Goal: Task Accomplishment & Management: Manage account settings

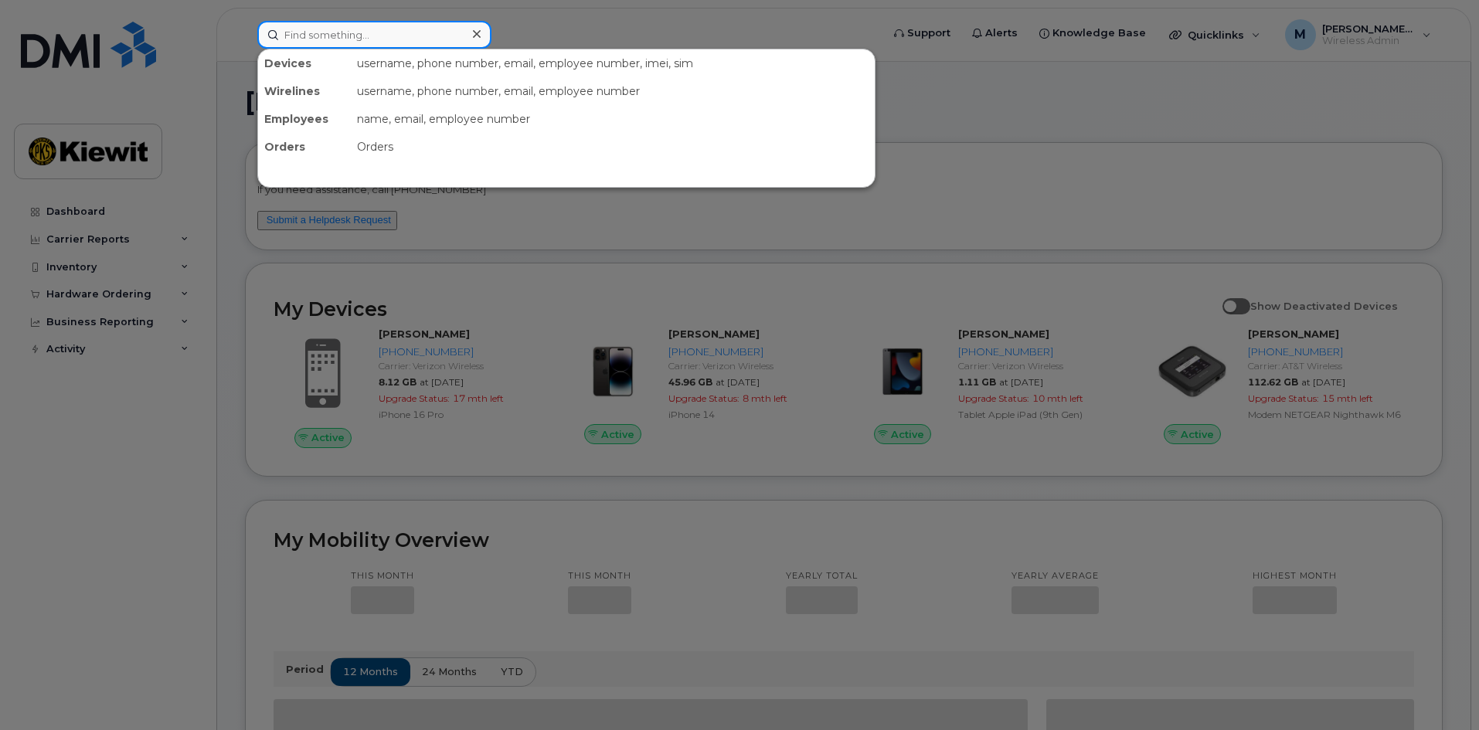
click at [323, 36] on input at bounding box center [374, 35] width 234 height 28
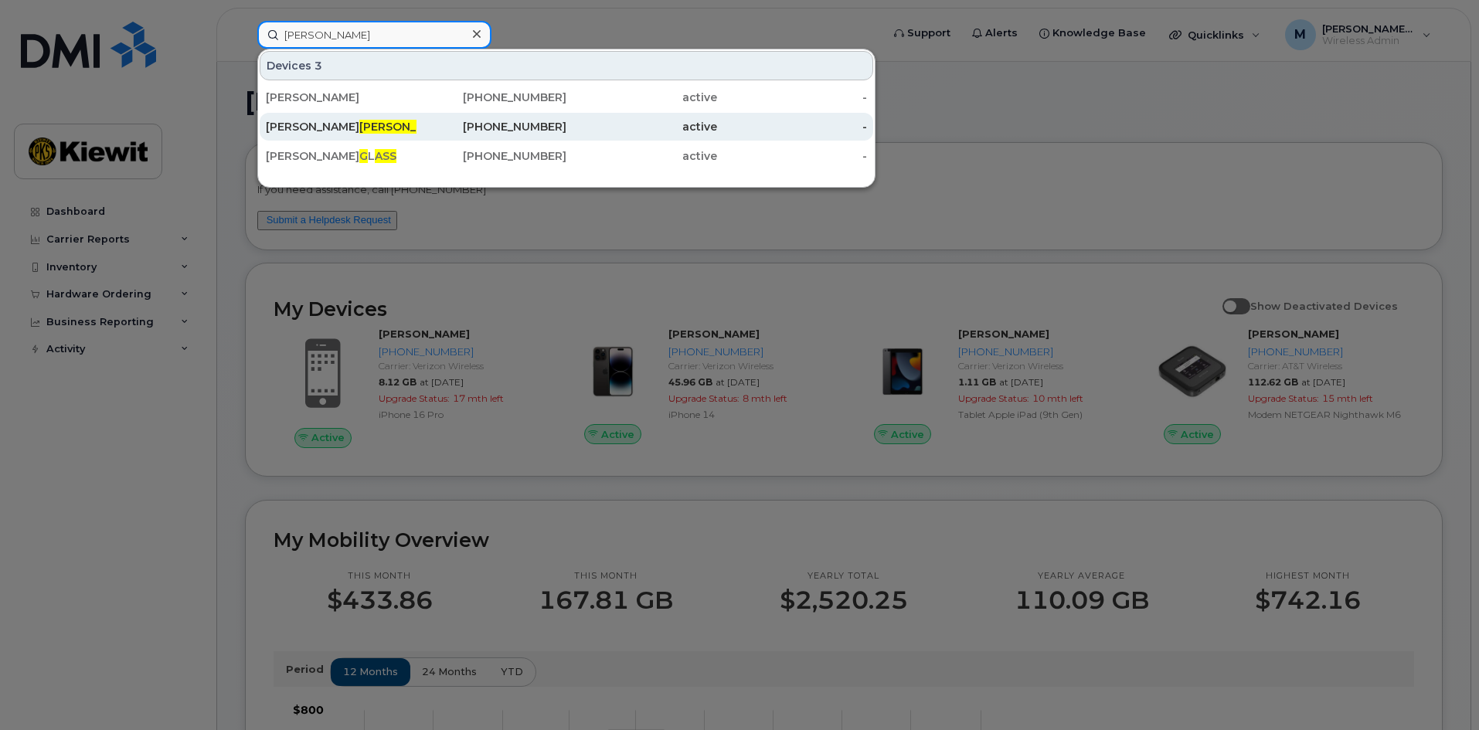
type input "gass"
click at [528, 124] on div "912-660-2120" at bounding box center [491, 126] width 151 height 15
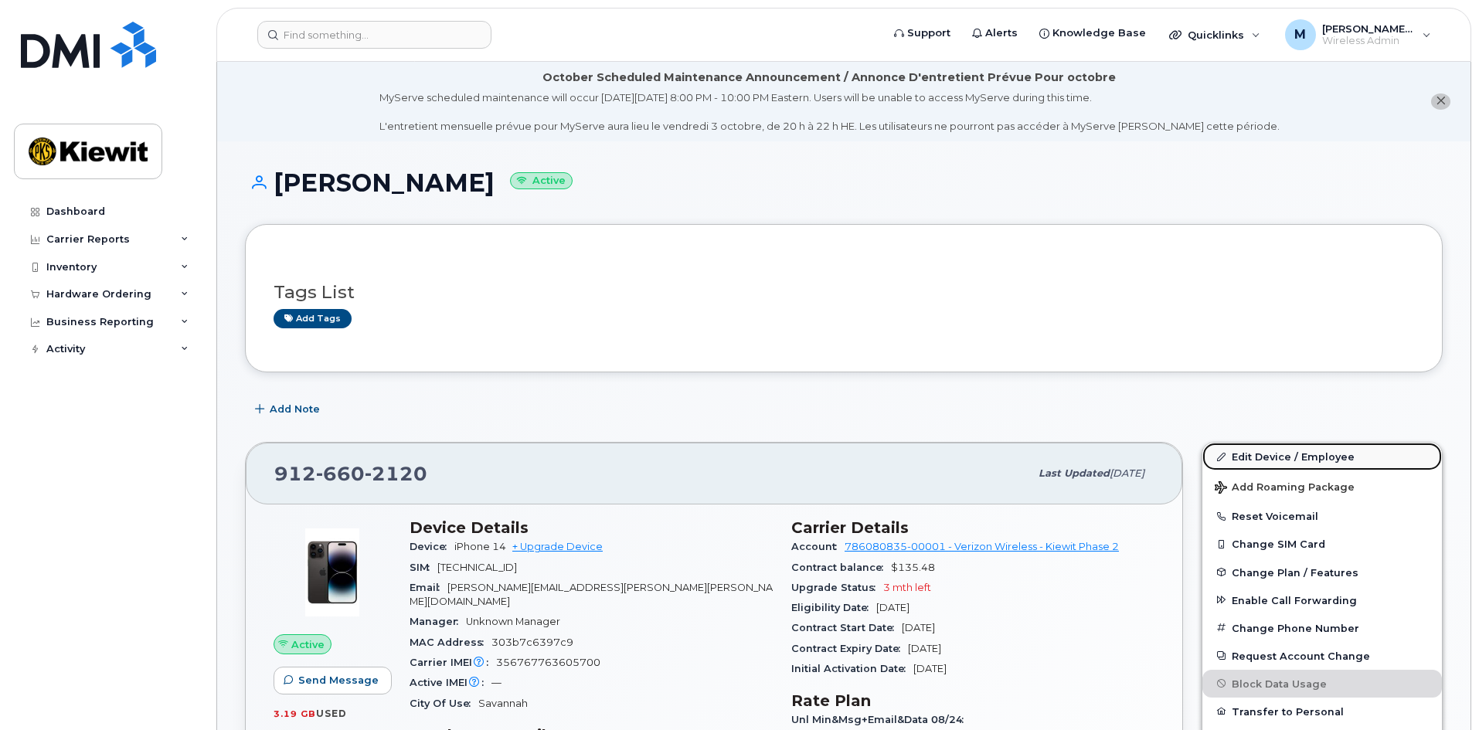
click at [1242, 454] on link "Edit Device / Employee" at bounding box center [1321, 457] width 239 height 28
click at [1309, 452] on link "Edit Device / Employee" at bounding box center [1321, 457] width 239 height 28
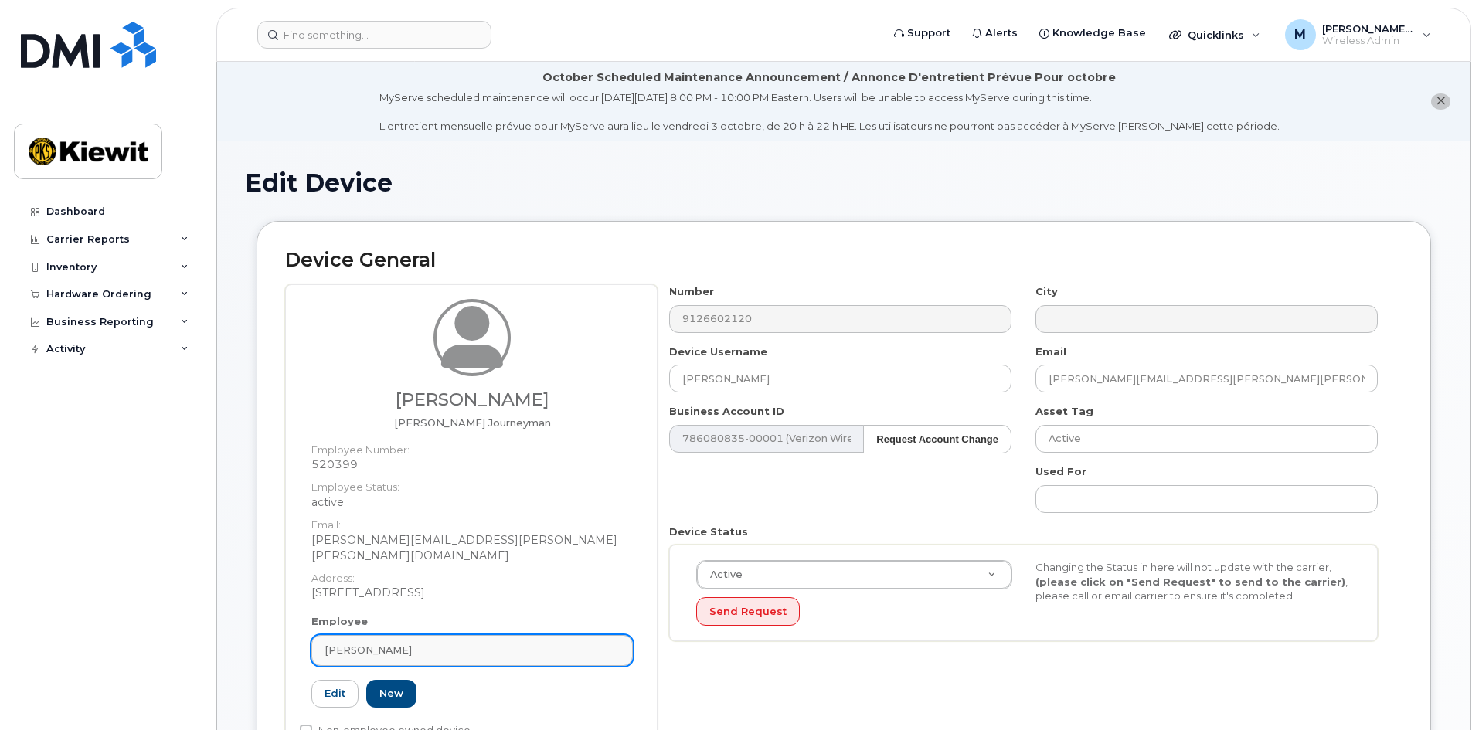
click at [438, 643] on div "[PERSON_NAME]" at bounding box center [471, 650] width 295 height 15
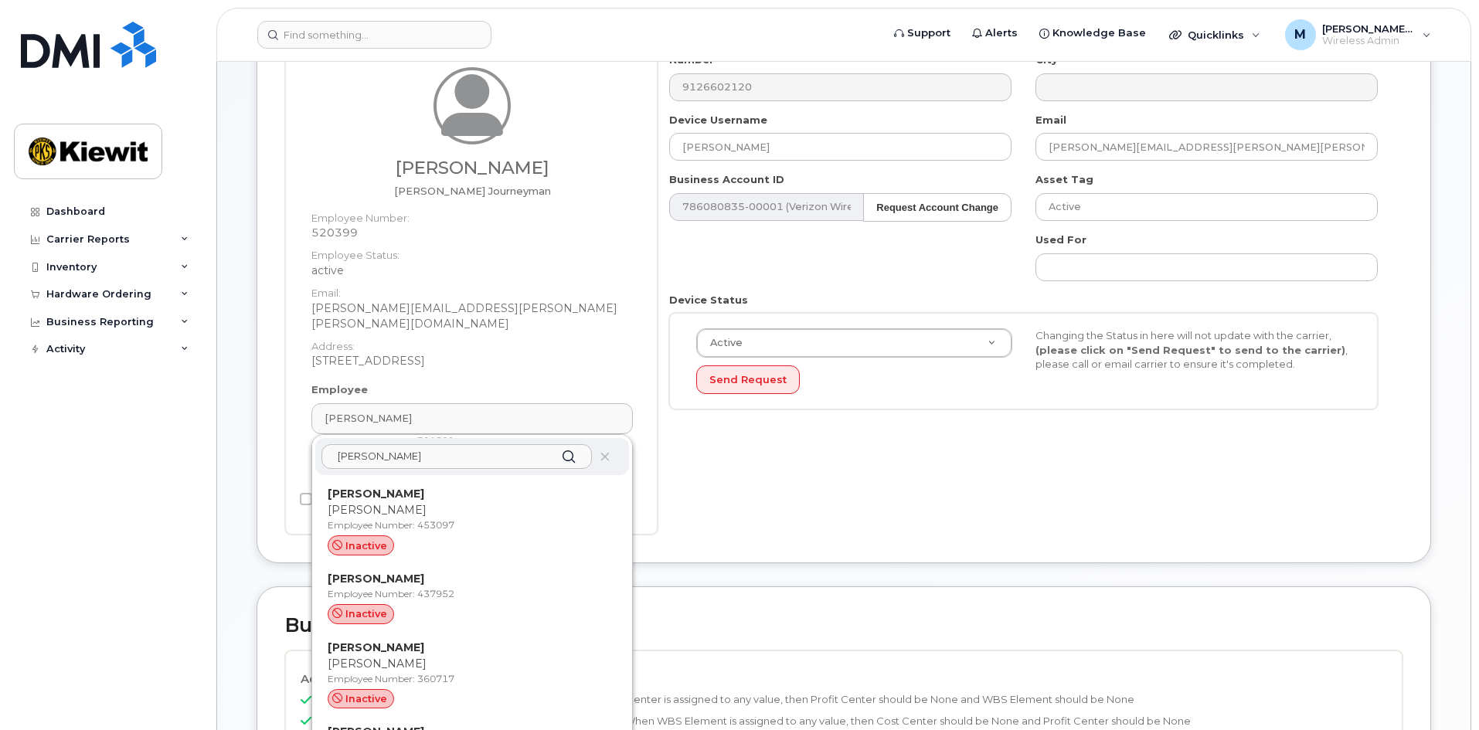
scroll to position [818, 0]
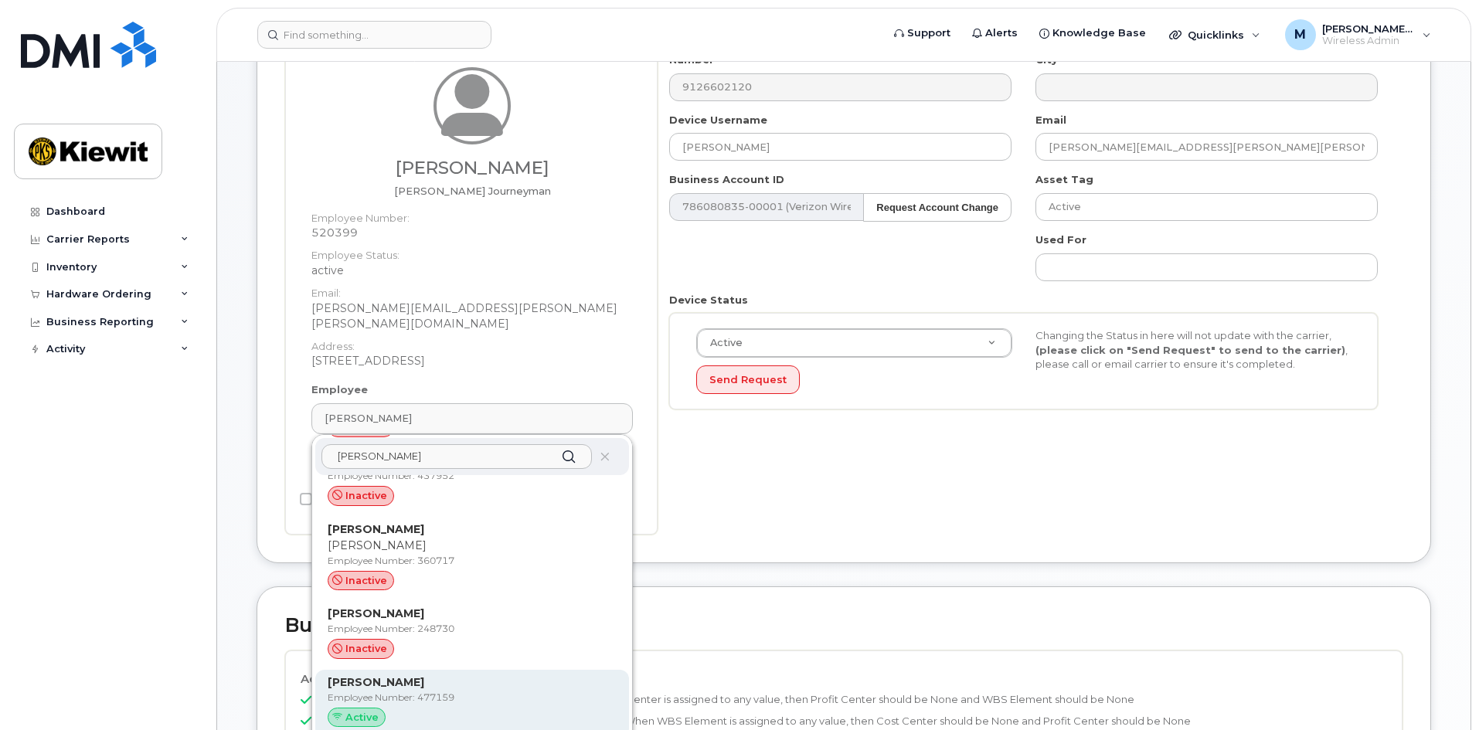
type input "[PERSON_NAME]"
click at [450, 690] on div "[PERSON_NAME] Employee Number: 477159 Active" at bounding box center [472, 703] width 289 height 59
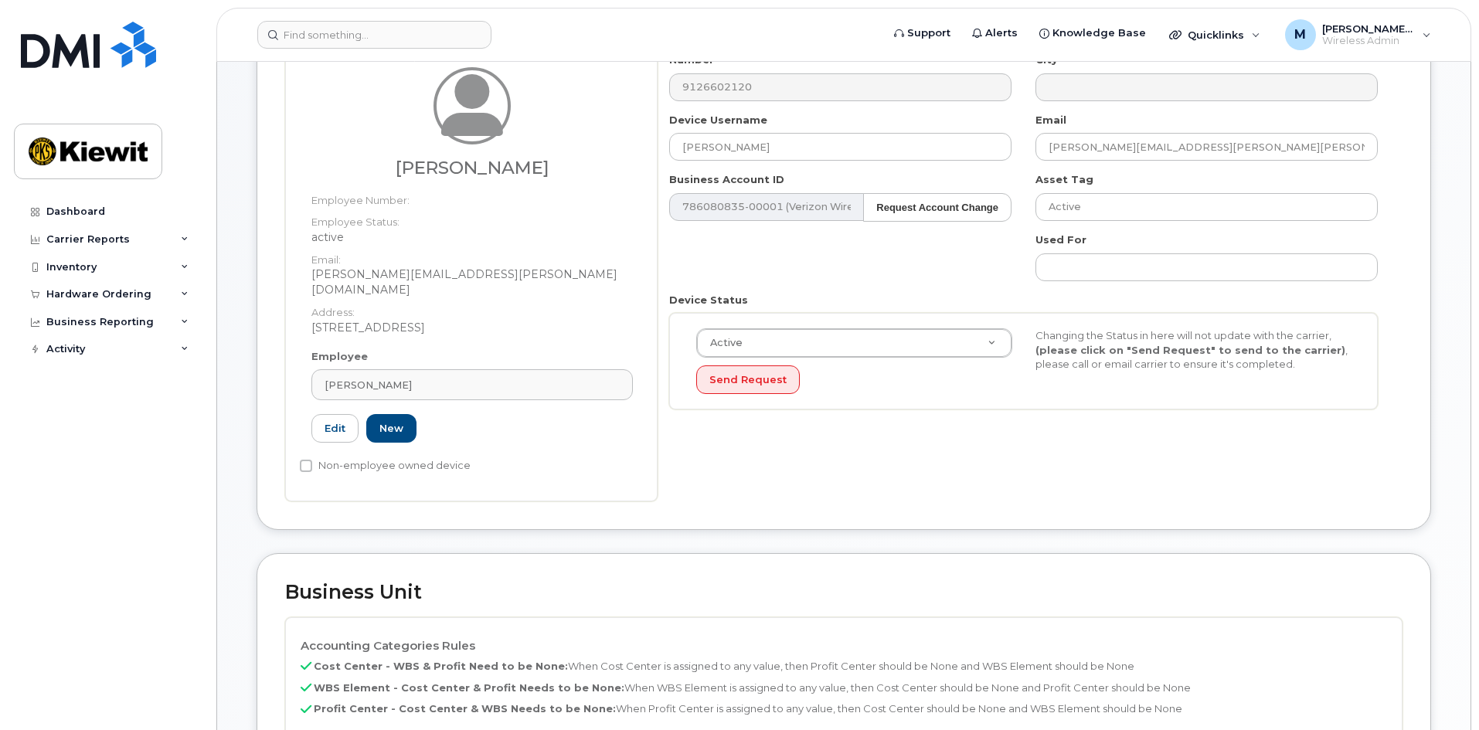
type input "[PERSON_NAME]"
type input "[PERSON_NAME][EMAIL_ADDRESS][PERSON_NAME][DOMAIN_NAME]"
type input "477159"
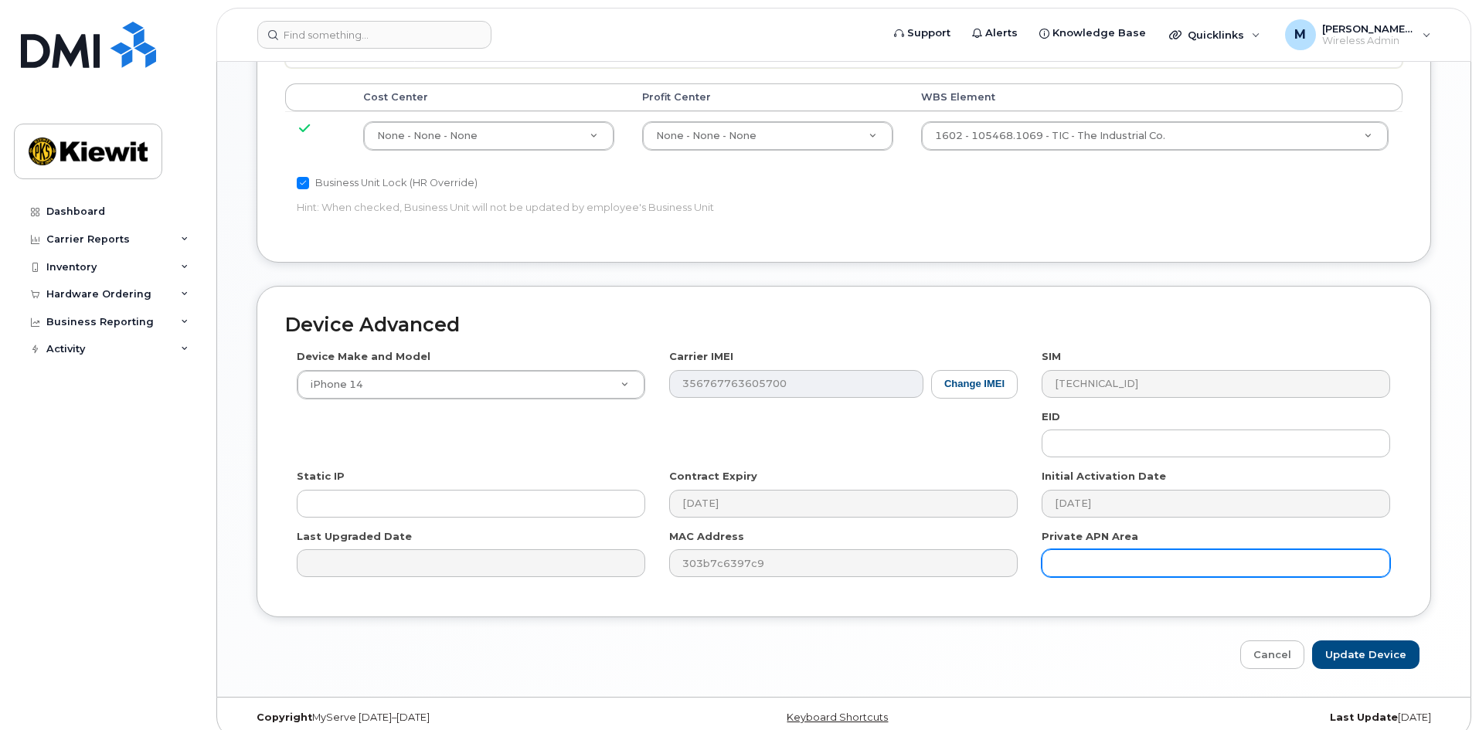
scroll to position [903, 0]
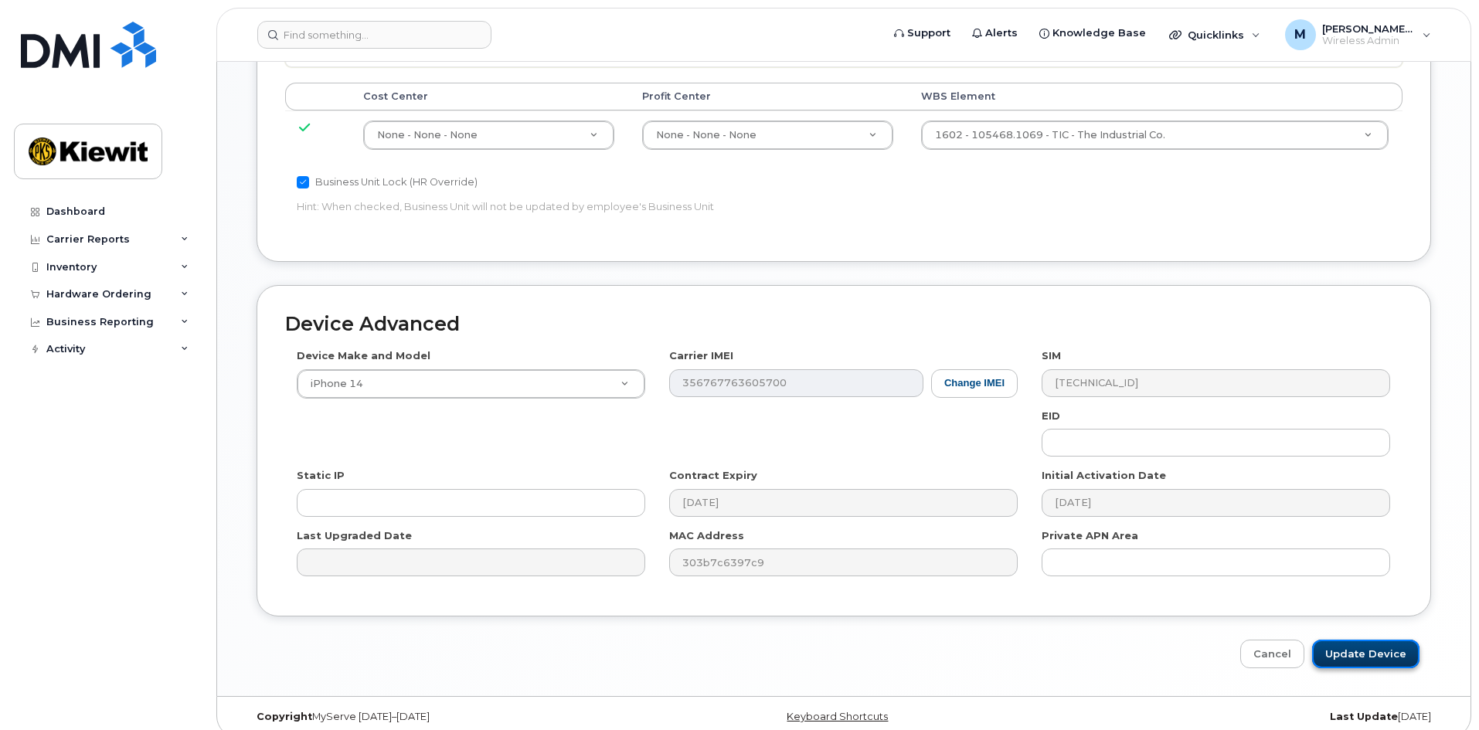
click at [1351, 640] on input "Update Device" at bounding box center [1365, 654] width 107 height 29
type input "Saving..."
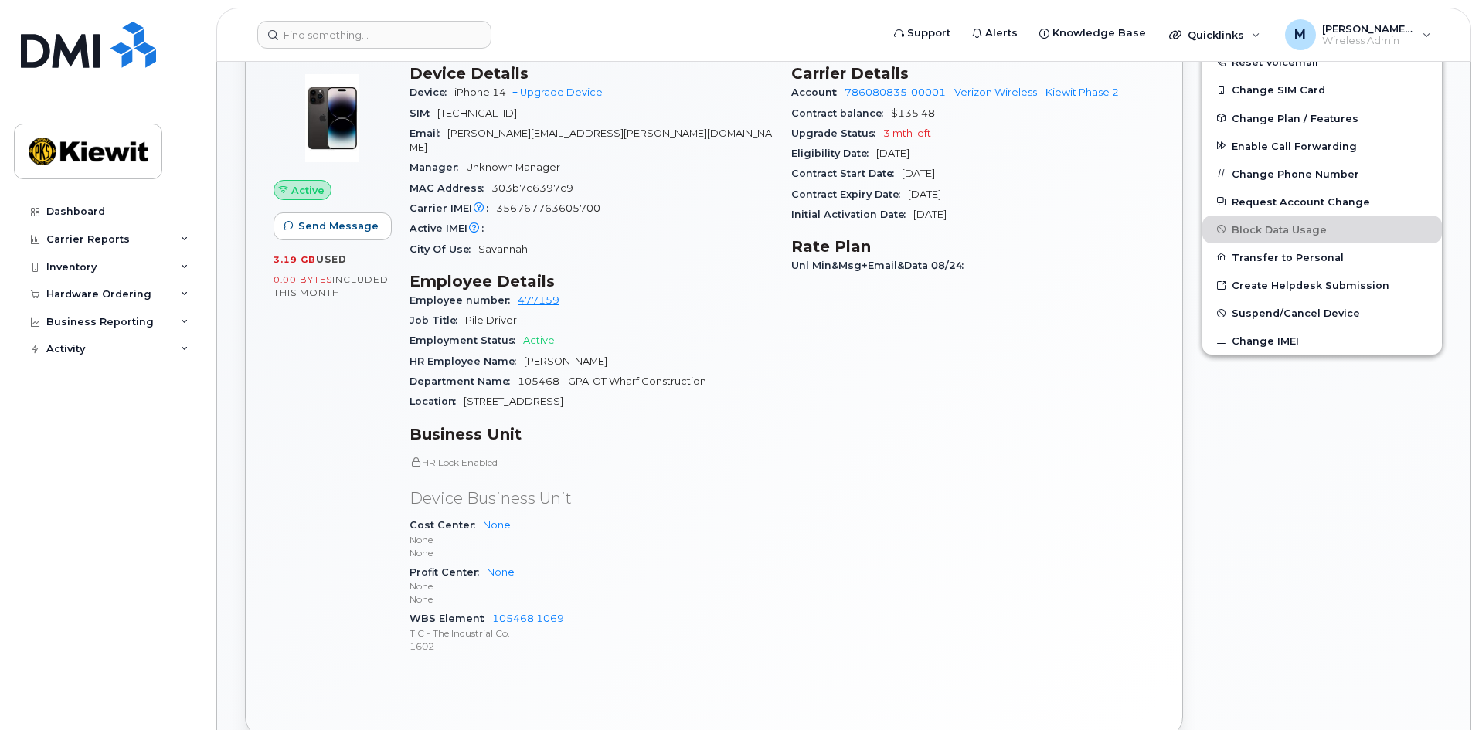
scroll to position [618, 0]
